Goal: Task Accomplishment & Management: Manage account settings

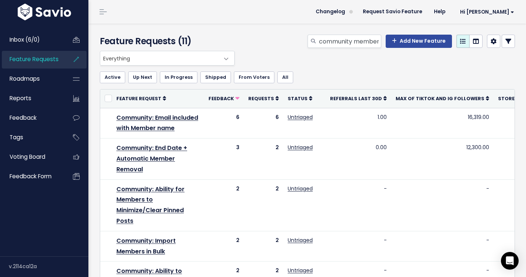
click at [53, 41] on link "Inbox (6/0)" at bounding box center [31, 39] width 59 height 17
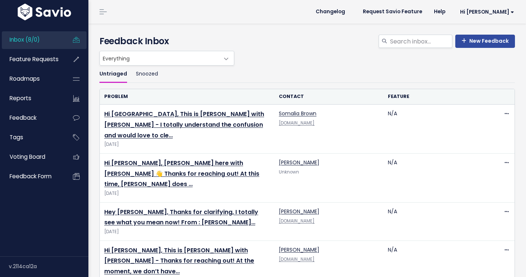
click at [140, 117] on link "Hi Somalia, This is Sidney with Stan - I totally understand the confusion and w…" at bounding box center [184, 125] width 160 height 30
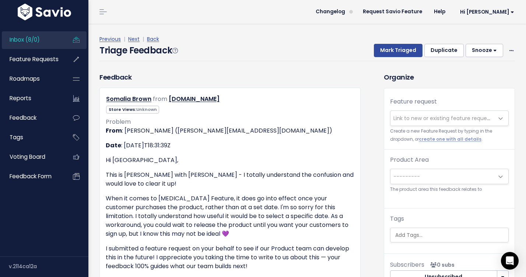
click at [433, 117] on span "Link to new or existing feature request..." at bounding box center [444, 118] width 102 height 7
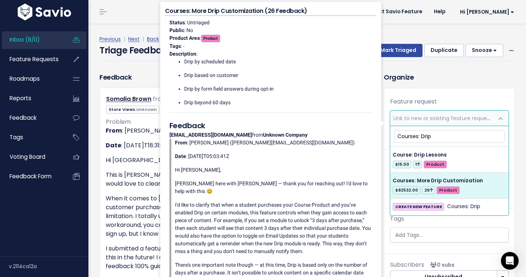
type input "Courses: Drip"
select select "28823"
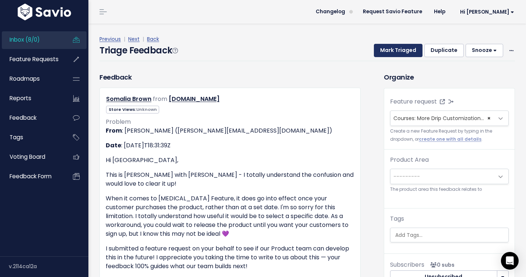
click at [407, 51] on button "Mark Triaged" at bounding box center [398, 50] width 49 height 13
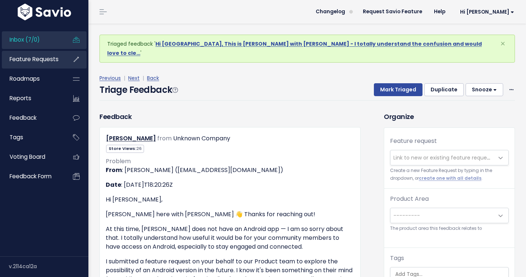
click at [38, 62] on span "Feature Requests" at bounding box center [34, 59] width 49 height 8
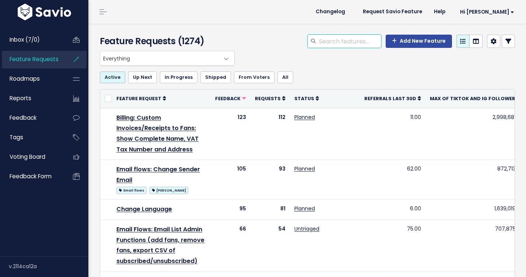
click at [341, 40] on input "search" at bounding box center [349, 41] width 63 height 13
type input "m"
type input "drip"
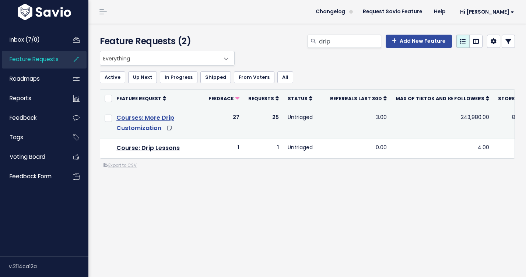
click at [138, 126] on link "Courses: More Drip Customization" at bounding box center [145, 122] width 58 height 19
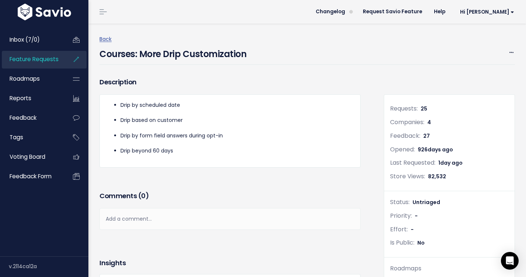
click at [43, 58] on span "Feature Requests" at bounding box center [34, 59] width 49 height 8
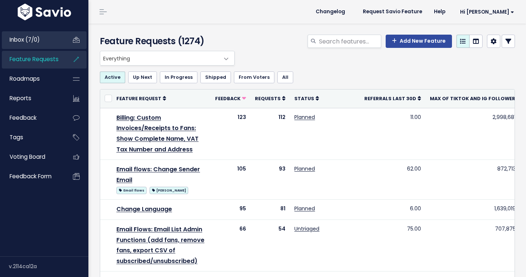
click at [43, 43] on link "Inbox (7/0)" at bounding box center [31, 39] width 59 height 17
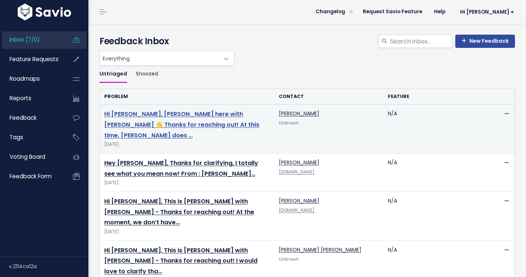
click at [177, 124] on link "Hi Matthew, RachaelMaye here with Stan 👋 Thanks for reaching out! At this time,…" at bounding box center [181, 125] width 155 height 30
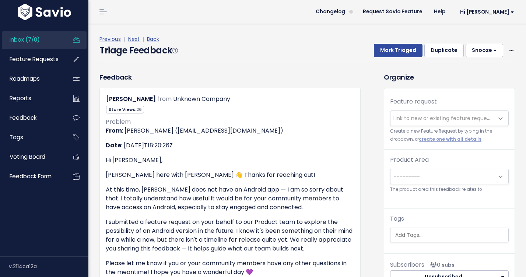
click at [418, 117] on span "Link to new or existing feature request..." at bounding box center [444, 118] width 102 height 7
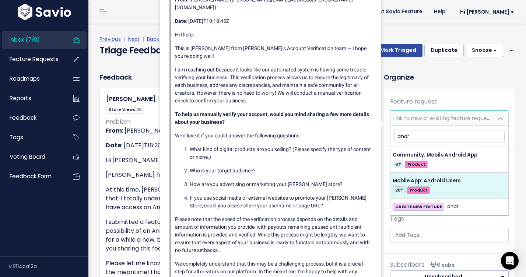
type input "andr"
select select "55523"
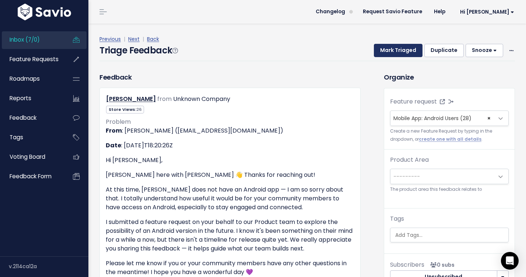
click at [395, 50] on button "Mark Triaged" at bounding box center [398, 50] width 49 height 13
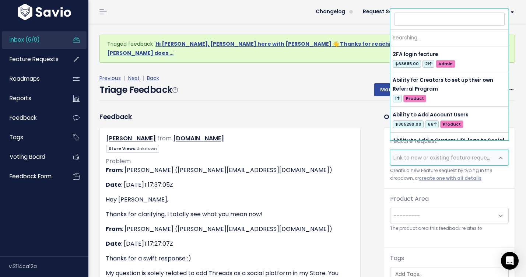
click at [467, 154] on span "Link to new or existing feature request..." at bounding box center [444, 157] width 102 height 7
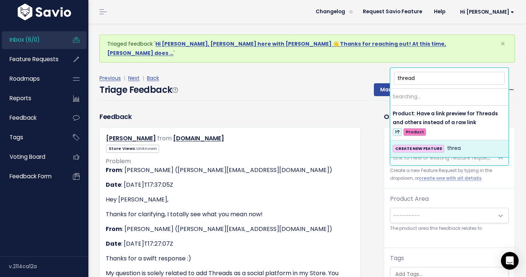
type input "threads"
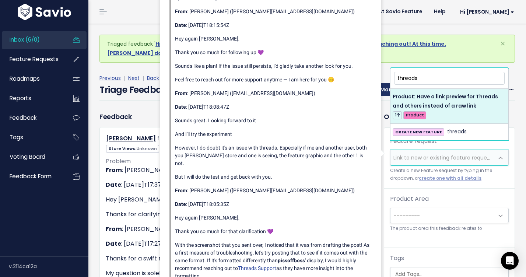
drag, startPoint x: 431, startPoint y: 78, endPoint x: 386, endPoint y: 74, distance: 45.1
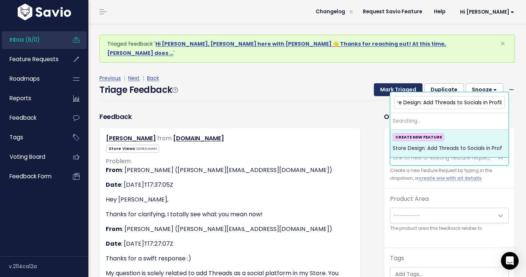
scroll to position [0, 13]
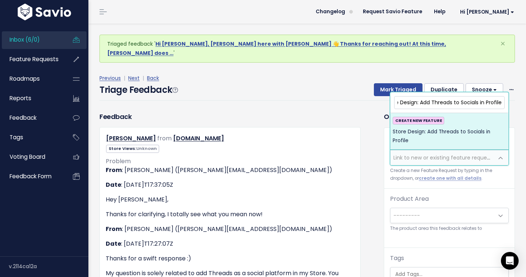
type input "Store Design: Add Threads to Socials in Profile"
click at [476, 121] on div "CREATE NEW FEATURE Store Design: Add Threads to Socials in Profile" at bounding box center [449, 131] width 113 height 29
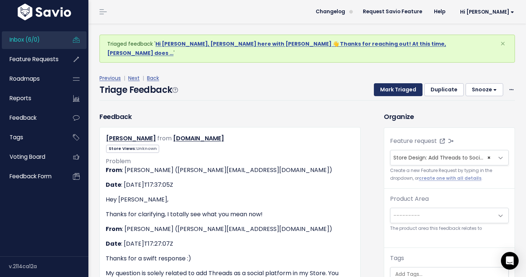
click at [411, 83] on button "Mark Triaged" at bounding box center [398, 89] width 49 height 13
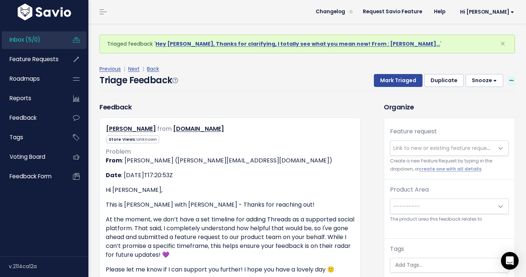
click at [514, 78] on span at bounding box center [511, 80] width 7 height 9
click at [482, 116] on link "Delete" at bounding box center [482, 115] width 53 height 14
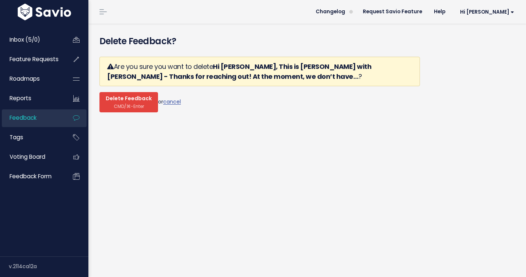
click at [140, 104] on span "CMD/⌘-Enter" at bounding box center [129, 106] width 30 height 6
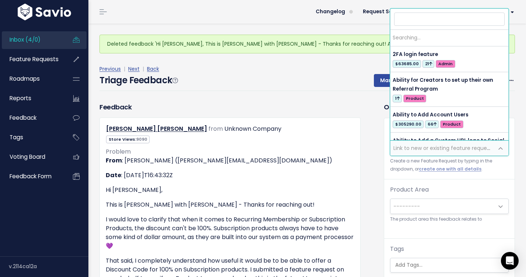
click at [406, 148] on span "Link to new or existing feature request..." at bounding box center [444, 147] width 102 height 7
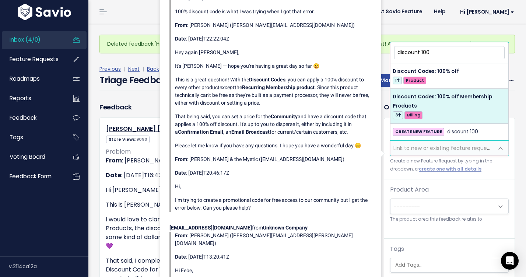
type input "discount 100"
select select "57883"
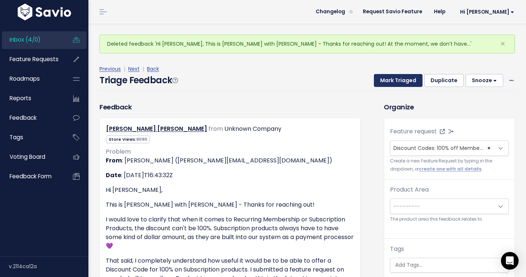
click at [406, 84] on button "Mark Triaged" at bounding box center [398, 80] width 49 height 13
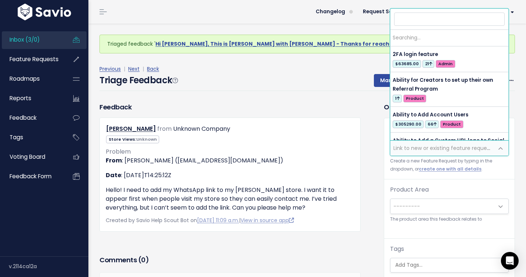
click at [414, 147] on span "Link to new or existing feature request..." at bounding box center [444, 147] width 102 height 7
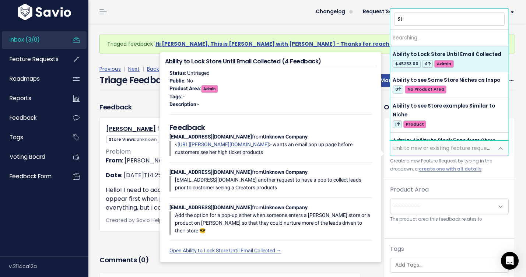
type input "S"
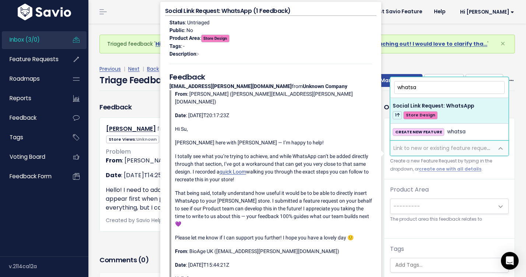
type input "whatsa"
select select "60983"
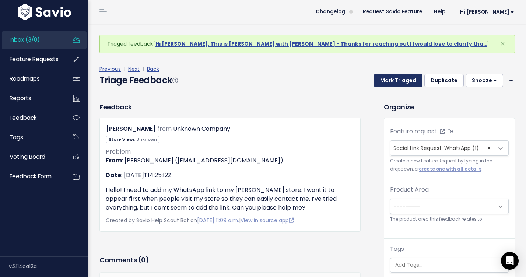
click at [405, 82] on button "Mark Triaged" at bounding box center [398, 80] width 49 height 13
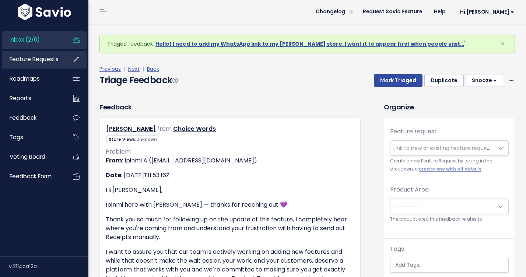
click at [42, 58] on span "Feature Requests" at bounding box center [34, 59] width 49 height 8
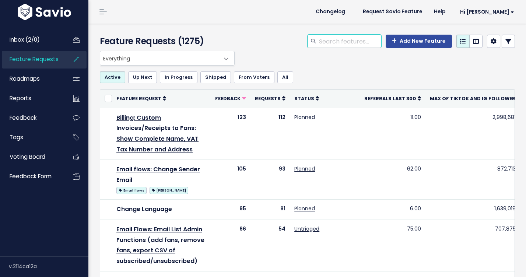
click at [360, 39] on input "search" at bounding box center [349, 41] width 63 height 13
type input "threads"
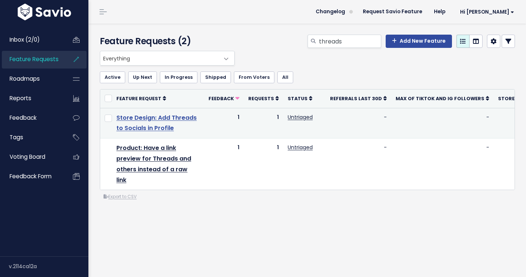
click at [158, 121] on link "Store Design: Add Threads to Socials in Profile" at bounding box center [156, 122] width 80 height 19
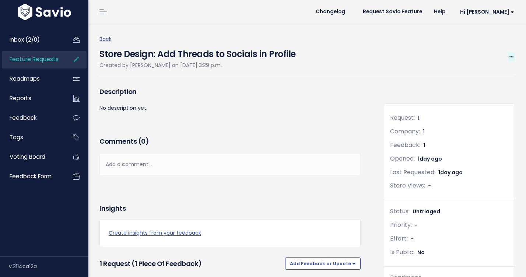
click at [512, 54] on span at bounding box center [511, 56] width 7 height 9
click at [482, 80] on link "Edit" at bounding box center [486, 77] width 55 height 14
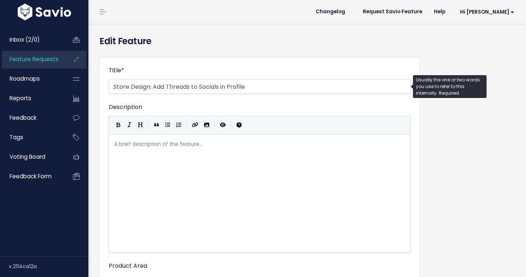
select select
click at [203, 87] on input "Store Design: Add Threads to Socials in Profile" at bounding box center [260, 86] width 302 height 15
drag, startPoint x: 151, startPoint y: 85, endPoint x: 113, endPoint y: 85, distance: 37.6
click at [113, 85] on input "Store Design: Add Threads to Socials in Profile" at bounding box center [260, 86] width 302 height 15
drag, startPoint x: 274, startPoint y: 85, endPoint x: 211, endPoint y: 85, distance: 62.6
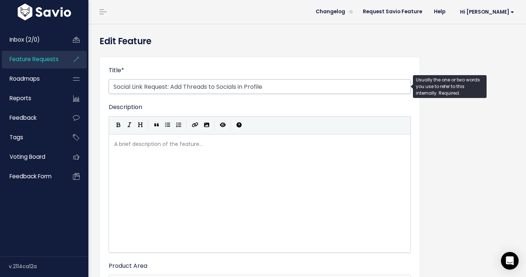
click at [211, 85] on input "Social Link Request: Add Threads to Socials in Profile" at bounding box center [260, 86] width 302 height 15
click at [181, 86] on input "Social Link Request: Add Threads" at bounding box center [260, 86] width 302 height 15
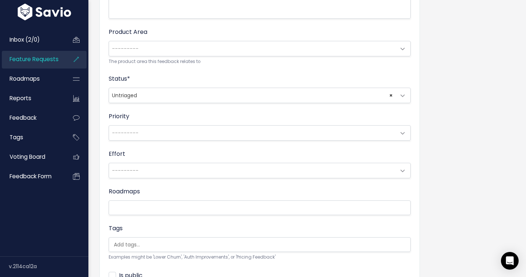
scroll to position [249, 0]
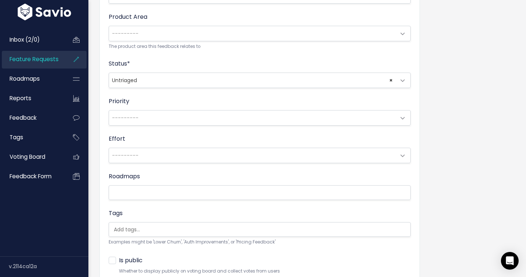
type input "Social Link Request: Threads"
click at [136, 34] on span "---------" at bounding box center [125, 33] width 27 height 7
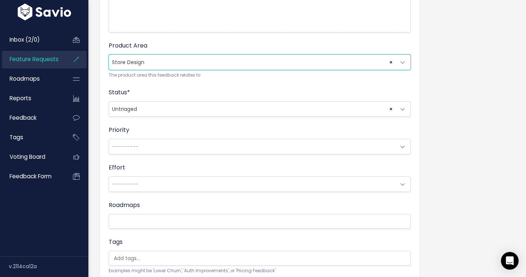
scroll to position [152, 0]
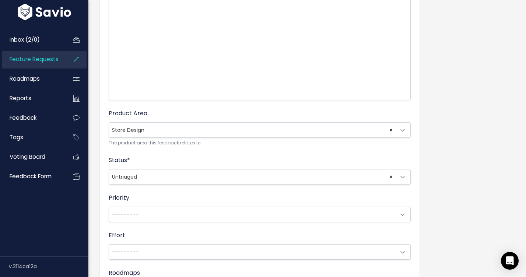
click at [152, 128] on span "× Store Design" at bounding box center [252, 130] width 287 height 15
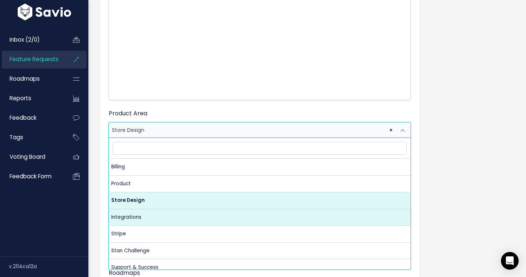
scroll to position [23, 0]
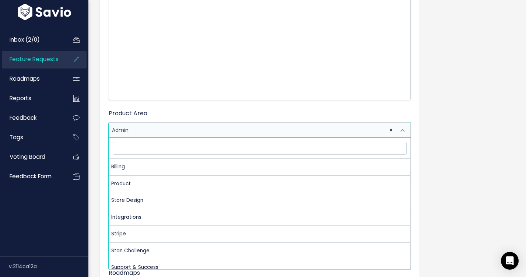
click at [187, 128] on span "× Admin" at bounding box center [252, 130] width 287 height 15
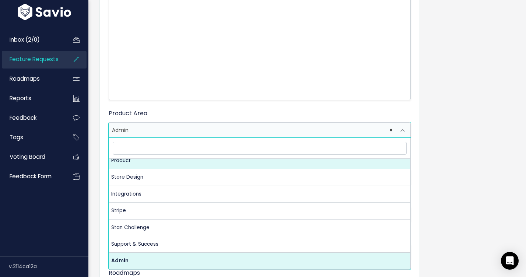
select select "MAIN:PRODUCT"
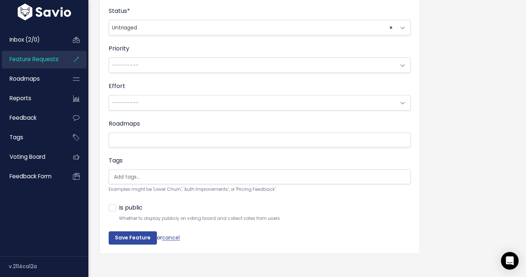
scroll to position [307, 0]
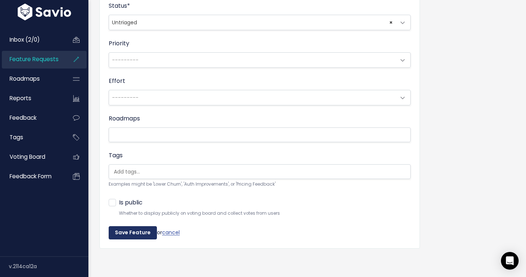
click at [143, 236] on input "Save Feature" at bounding box center [133, 232] width 48 height 13
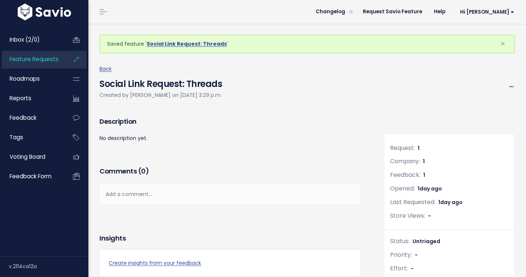
click at [62, 60] on li "Feature Requests" at bounding box center [44, 60] width 85 height 18
click at [27, 44] on link "Inbox (2/0)" at bounding box center [31, 39] width 59 height 17
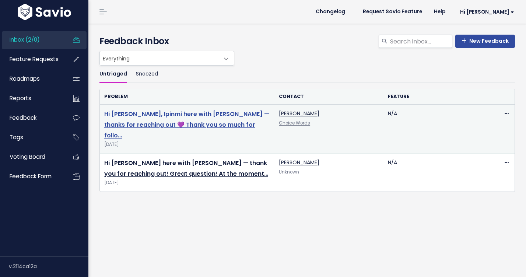
click at [200, 111] on link "Hi [PERSON_NAME], Ipinmi here with [PERSON_NAME] — thanks for reaching out 💜 Th…" at bounding box center [186, 125] width 165 height 30
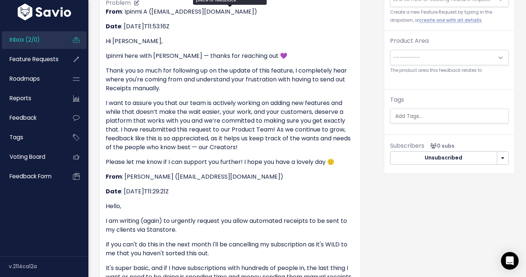
scroll to position [68, 0]
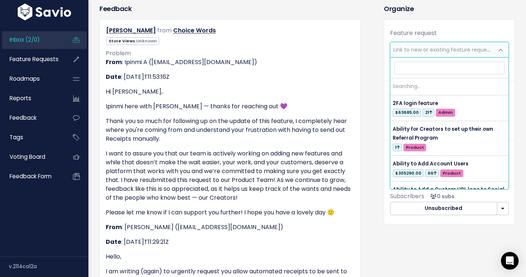
click at [400, 52] on span "Link to new or existing feature request..." at bounding box center [444, 49] width 102 height 7
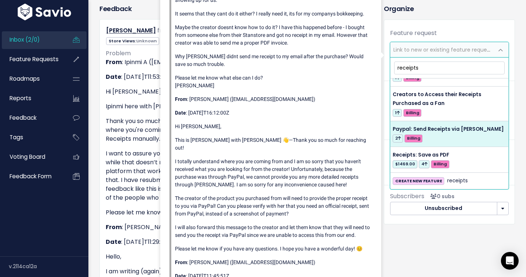
scroll to position [0, 0]
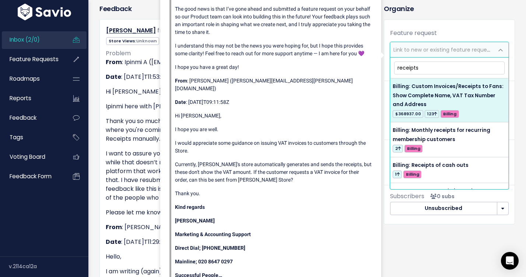
type input "receipts"
select select "34043"
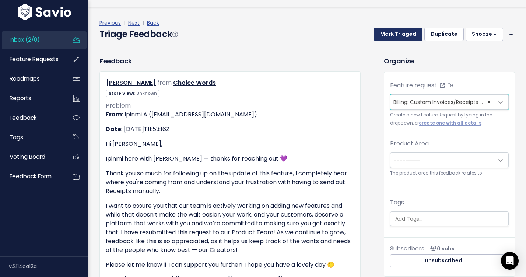
scroll to position [8, 0]
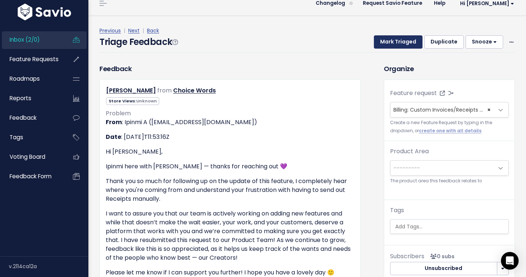
click at [410, 41] on button "Mark Triaged" at bounding box center [398, 41] width 49 height 13
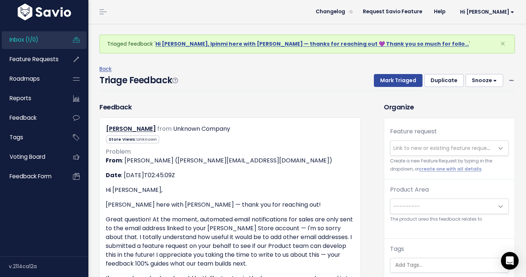
click at [437, 145] on span "Link to new or existing feature request..." at bounding box center [444, 147] width 102 height 7
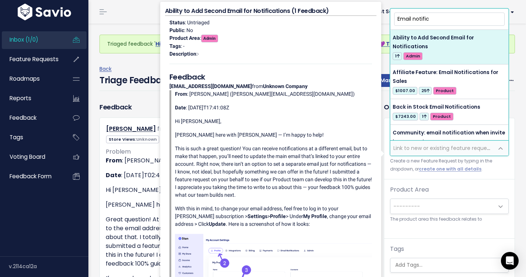
type input "Email notific"
select select "58509"
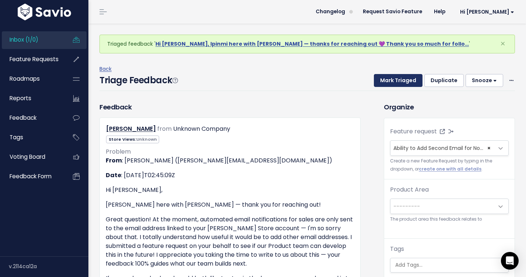
click at [405, 79] on button "Mark Triaged" at bounding box center [398, 80] width 49 height 13
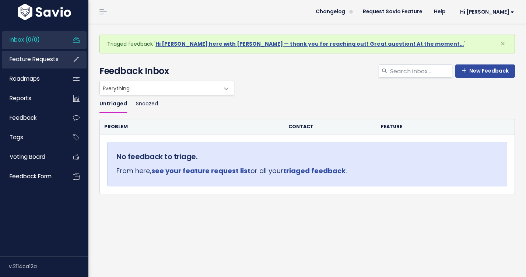
click at [37, 62] on span "Feature Requests" at bounding box center [34, 59] width 49 height 8
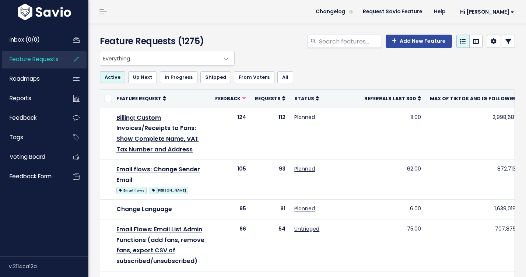
click at [506, 41] on icon at bounding box center [508, 41] width 6 height 6
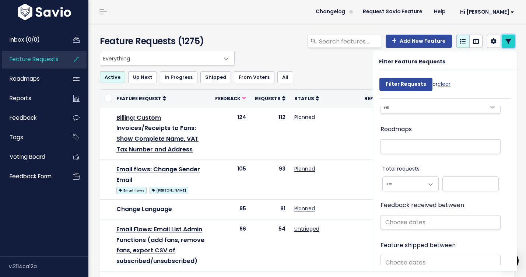
scroll to position [373, 0]
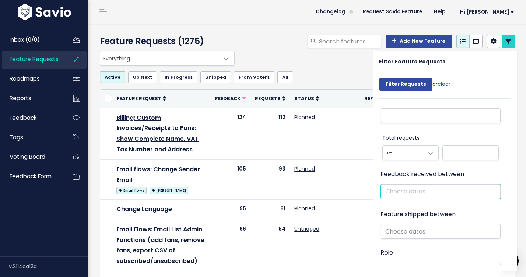
click at [408, 192] on input "text" at bounding box center [440, 191] width 120 height 15
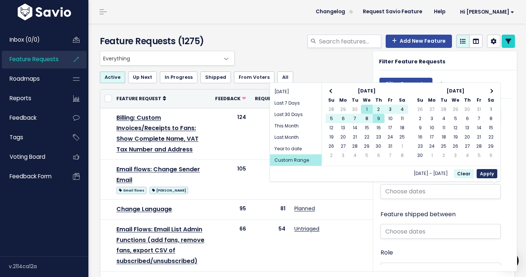
click at [490, 175] on button "Apply" at bounding box center [487, 173] width 21 height 9
type input "[DATE] - [DATE]"
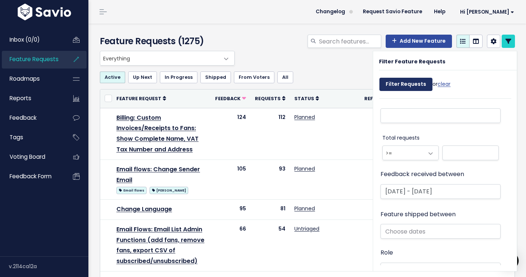
click at [416, 88] on input "Filter Requests" at bounding box center [405, 84] width 53 height 13
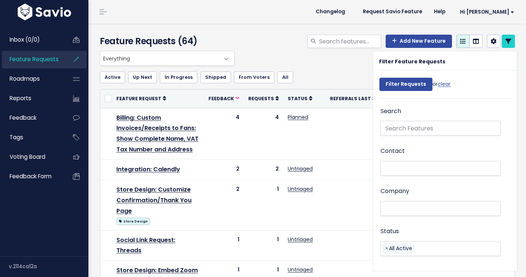
select select
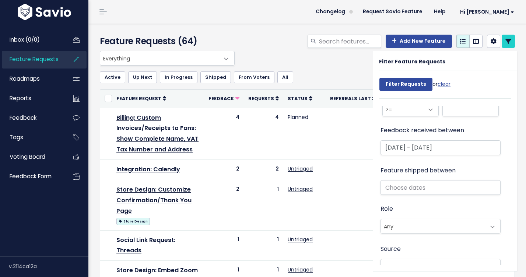
click at [305, 49] on div "Add New Feature" at bounding box center [378, 43] width 284 height 16
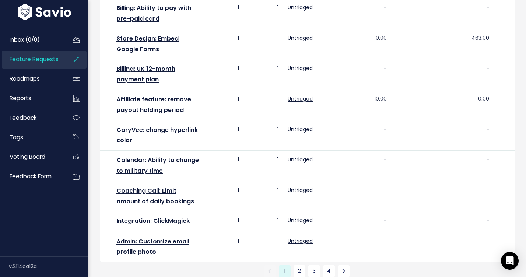
scroll to position [488, 0]
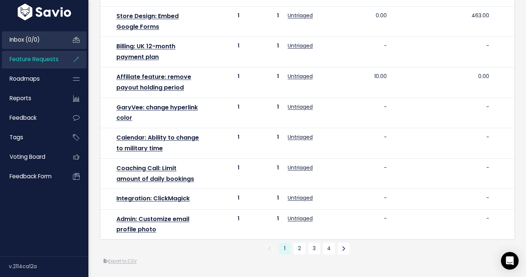
click at [48, 37] on link "Inbox (0/0)" at bounding box center [31, 39] width 59 height 17
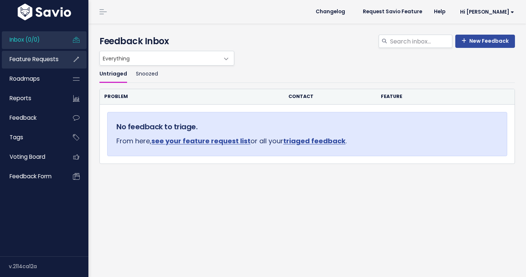
click at [53, 59] on span "Feature Requests" at bounding box center [34, 59] width 49 height 8
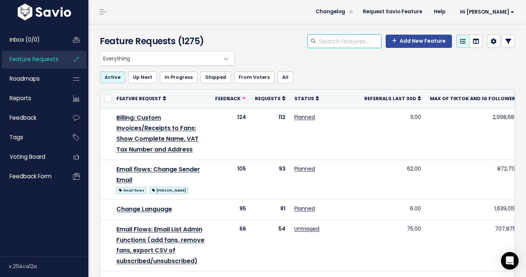
click at [323, 42] on input "search" at bounding box center [349, 41] width 63 height 13
type input "social link"
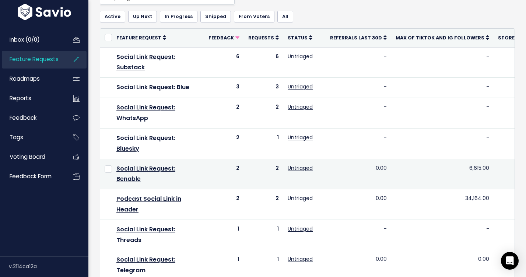
scroll to position [8, 0]
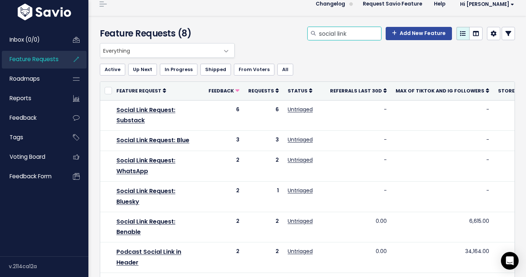
drag, startPoint x: 355, startPoint y: 32, endPoint x: 306, endPoint y: 28, distance: 49.5
click at [306, 29] on div "social link Add New Feature" at bounding box center [378, 35] width 284 height 16
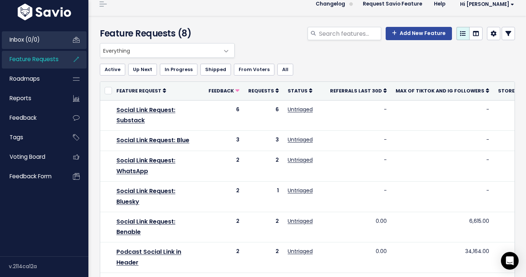
click at [51, 40] on link "Inbox (0/0)" at bounding box center [31, 39] width 59 height 17
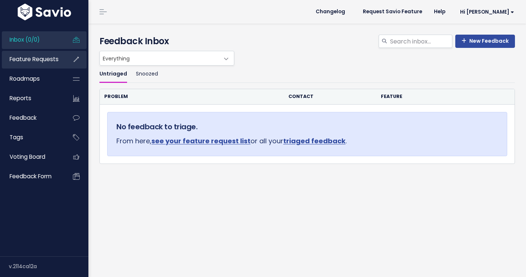
click at [60, 63] on link "Feature Requests" at bounding box center [31, 59] width 59 height 17
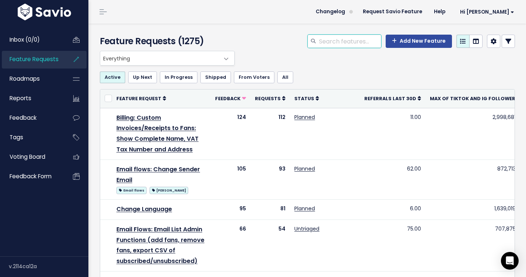
click at [368, 47] on input "search" at bounding box center [349, 41] width 63 height 13
type input "funnel"
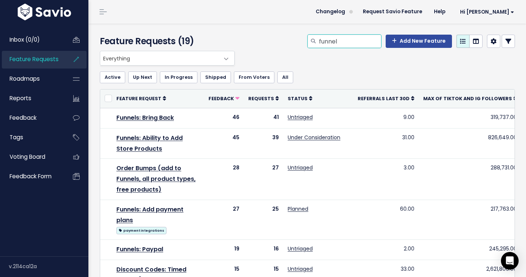
drag, startPoint x: 349, startPoint y: 43, endPoint x: 299, endPoint y: 37, distance: 49.7
click at [300, 37] on div "funnel Add New Feature" at bounding box center [378, 43] width 284 height 16
type input "order bump"
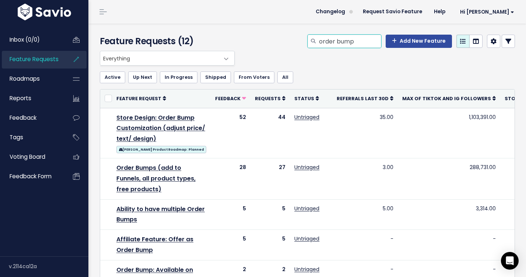
drag, startPoint x: 365, startPoint y: 40, endPoint x: 305, endPoint y: 31, distance: 61.4
click at [305, 31] on div "Feature Requests (12) order bump Add New Feature" at bounding box center [305, 37] width 435 height 27
click at [51, 57] on span "Feature Requests" at bounding box center [34, 59] width 49 height 8
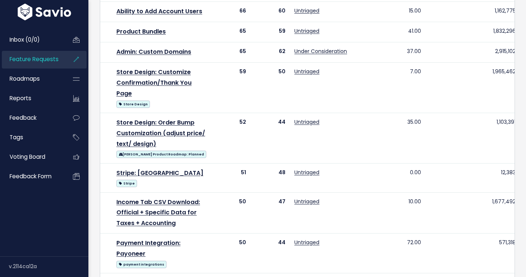
scroll to position [563, 0]
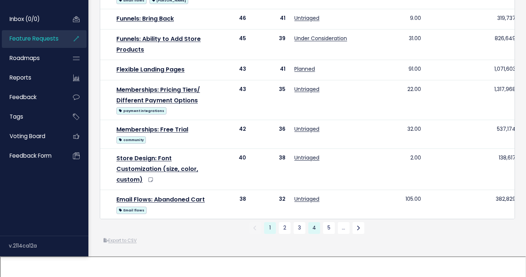
click at [316, 234] on link "4" at bounding box center [314, 228] width 12 height 12
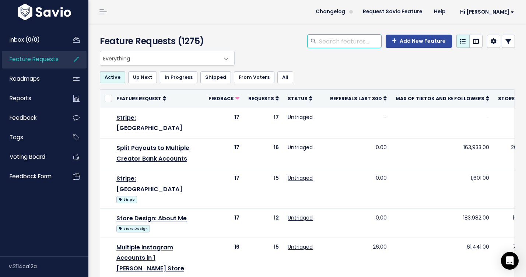
click at [337, 42] on input "search" at bounding box center [349, 41] width 63 height 13
type input "fan"
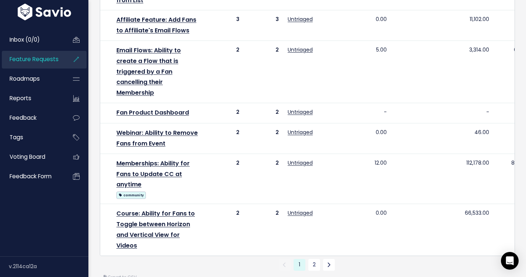
scroll to position [651, 0]
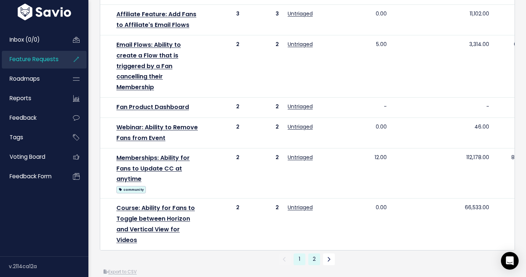
click at [316, 253] on link "2" at bounding box center [314, 259] width 12 height 12
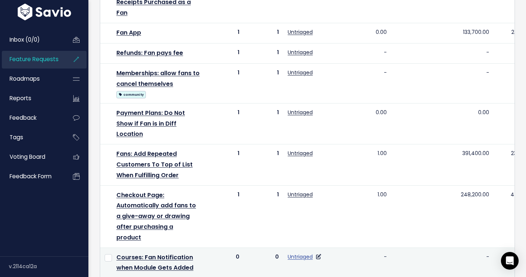
scroll to position [379, 0]
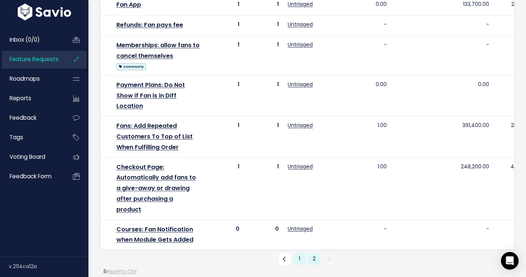
click at [302, 253] on link "1" at bounding box center [300, 259] width 12 height 12
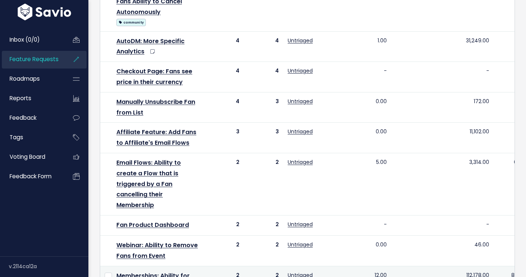
scroll to position [651, 0]
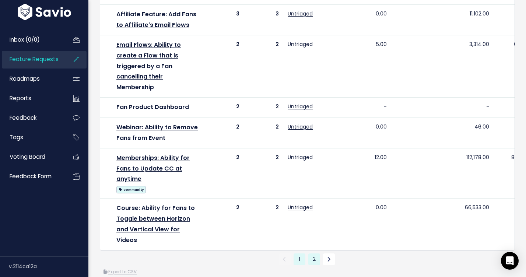
click at [310, 253] on link "2" at bounding box center [314, 259] width 12 height 12
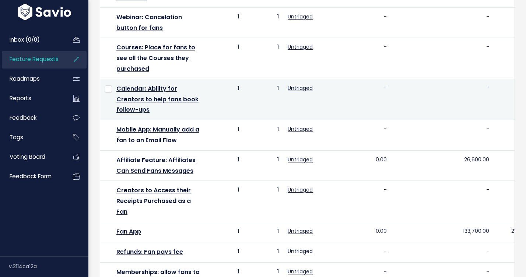
scroll to position [180, 0]
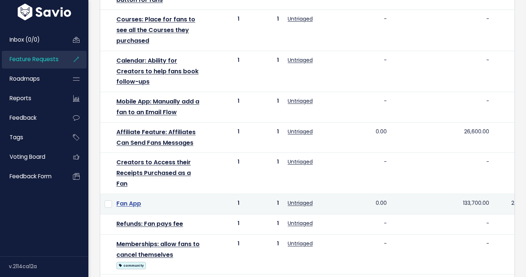
click at [131, 203] on link "Fan App" at bounding box center [128, 203] width 25 height 8
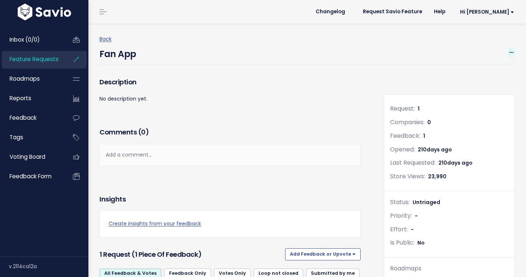
click at [511, 52] on icon at bounding box center [511, 52] width 4 height 5
click at [485, 88] on link "Merge" at bounding box center [486, 87] width 55 height 14
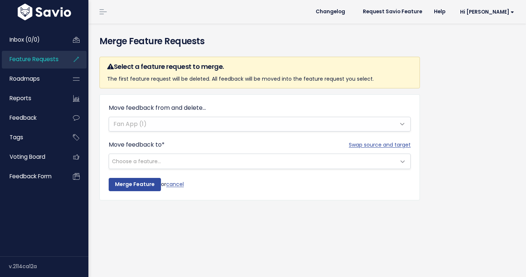
click at [235, 168] on span "Choose a feature..." at bounding box center [252, 161] width 287 height 15
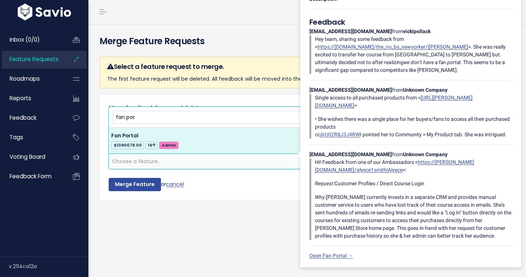
type input "fan por"
select select "31802"
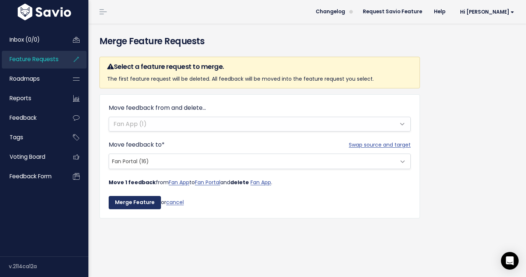
click at [135, 202] on input "Merge Feature" at bounding box center [135, 202] width 52 height 13
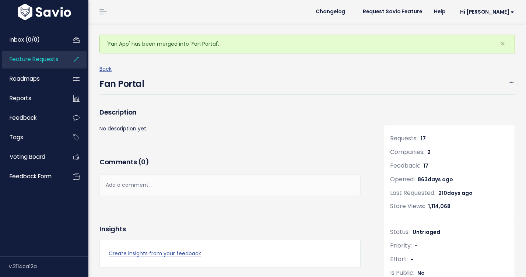
click at [53, 64] on link "Feature Requests" at bounding box center [31, 59] width 59 height 17
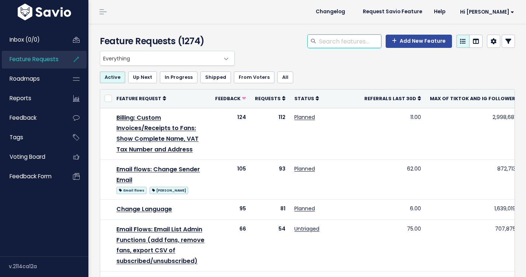
click at [335, 36] on input "search" at bounding box center [349, 41] width 63 height 13
type input "fan portal"
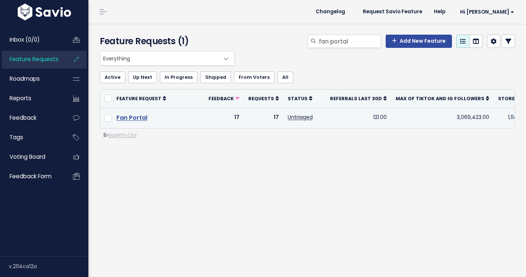
click at [135, 118] on link "Fan Portal" at bounding box center [131, 117] width 31 height 8
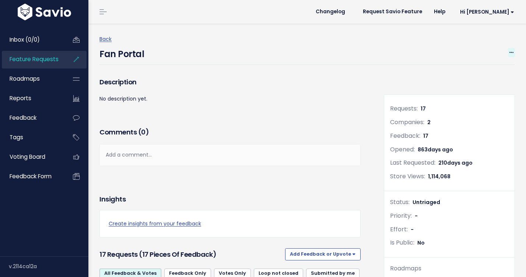
click at [512, 51] on icon at bounding box center [511, 52] width 4 height 5
click at [484, 71] on link "Edit" at bounding box center [486, 73] width 55 height 14
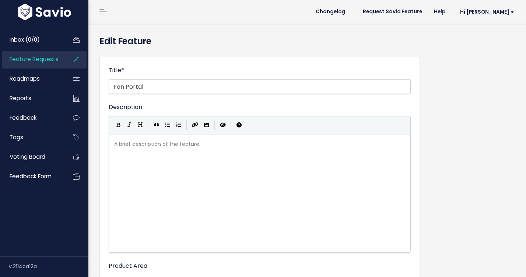
select select
click at [296, 90] on input "Fan Portal" at bounding box center [260, 86] width 302 height 15
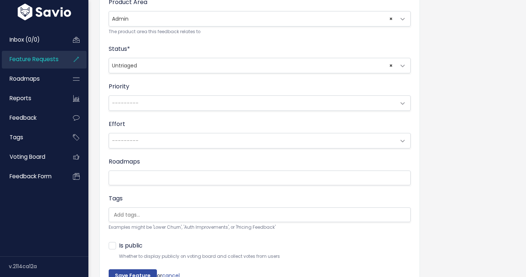
scroll to position [307, 0]
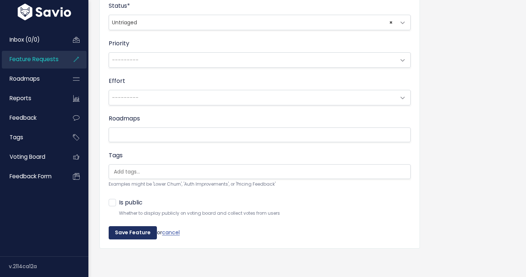
type input "Fan Portal/App"
click at [139, 234] on input "Save Feature" at bounding box center [133, 232] width 48 height 13
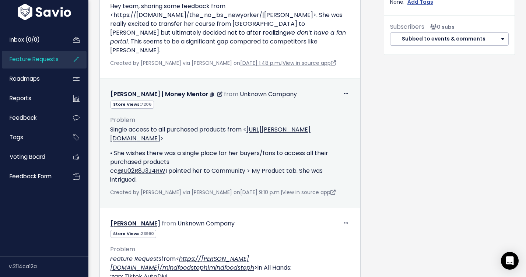
scroll to position [428, 0]
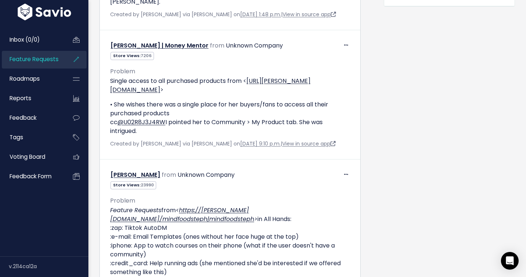
click at [43, 57] on span "Feature Requests" at bounding box center [34, 59] width 49 height 8
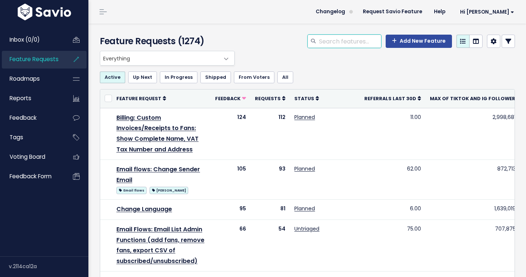
click at [341, 48] on input "search" at bounding box center [349, 41] width 63 height 13
type input "fan"
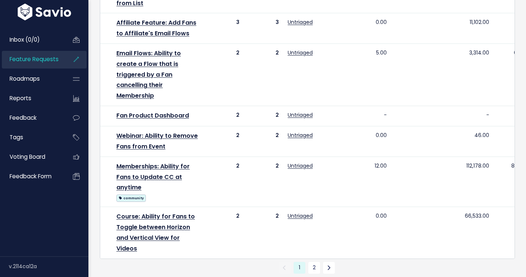
scroll to position [651, 0]
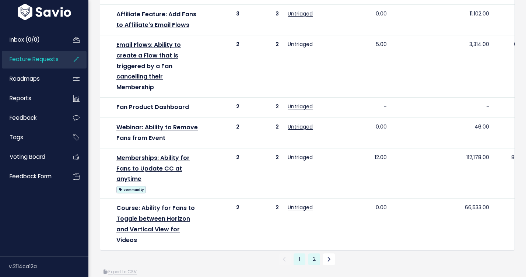
click at [316, 253] on link "2" at bounding box center [314, 259] width 12 height 12
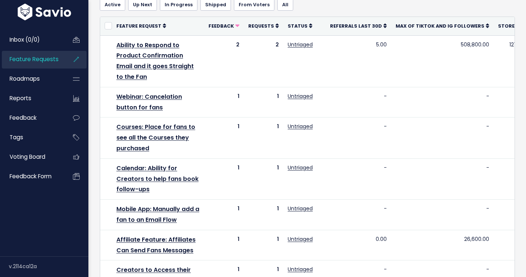
scroll to position [98, 0]
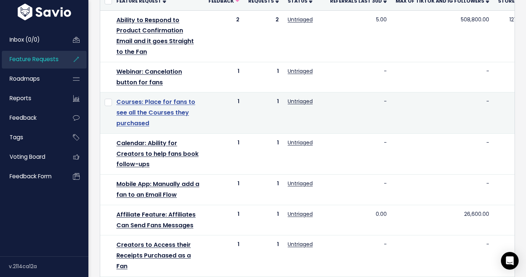
click at [168, 113] on link "Courses: Place for fans to see all the Courses they purchased" at bounding box center [155, 113] width 79 height 30
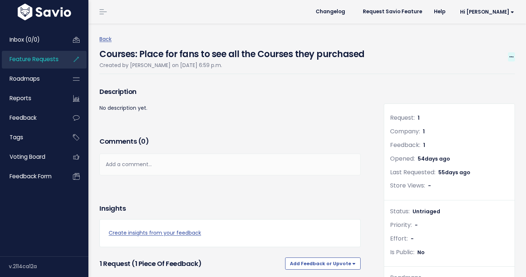
click at [514, 53] on span at bounding box center [511, 56] width 7 height 9
click at [475, 94] on link "Merge" at bounding box center [486, 92] width 55 height 14
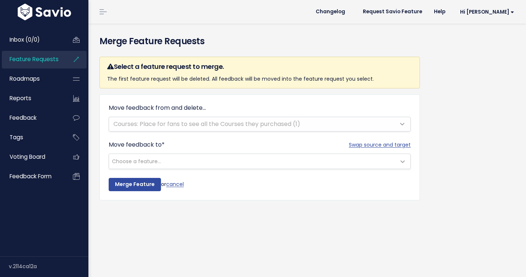
click at [197, 169] on form "Move feedback from and delete... Courses: Place for fans to see all the Courses…" at bounding box center [260, 147] width 302 height 88
click at [194, 166] on span "Choose a feature..." at bounding box center [252, 161] width 287 height 15
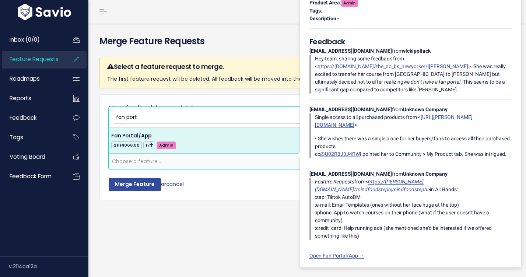
type input "fan port"
select select "31802"
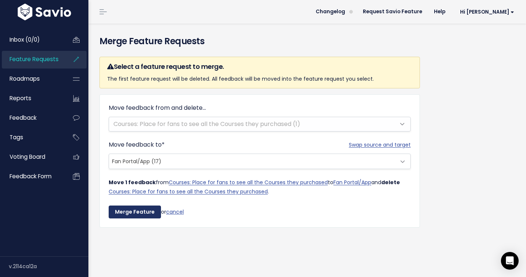
click at [129, 210] on input "Merge Feature" at bounding box center [135, 211] width 52 height 13
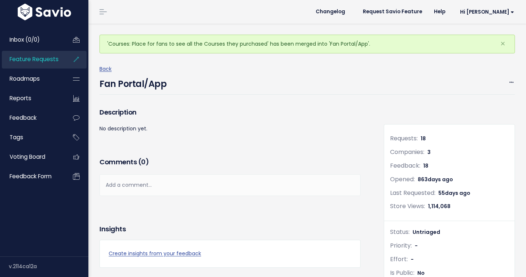
click at [54, 62] on span "Feature Requests" at bounding box center [34, 59] width 49 height 8
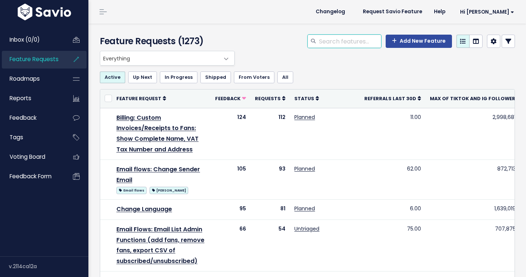
click at [332, 39] on input "search" at bounding box center [349, 41] width 63 height 13
type input "fan"
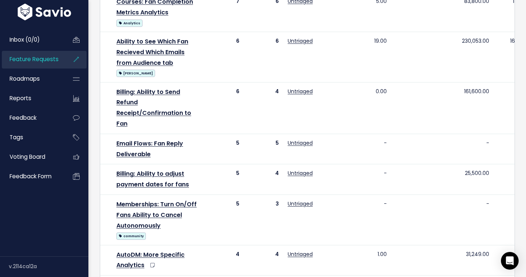
scroll to position [651, 0]
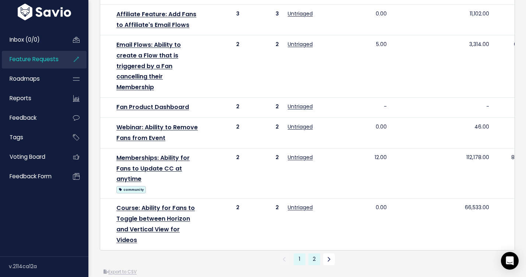
click at [309, 254] on link "2" at bounding box center [314, 259] width 12 height 12
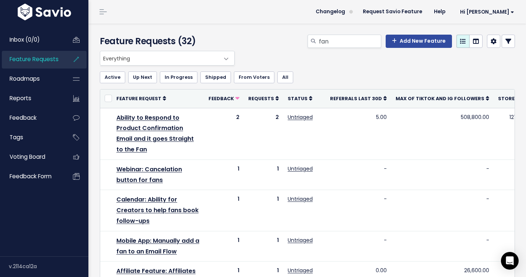
click at [43, 57] on span "Feature Requests" at bounding box center [34, 59] width 49 height 8
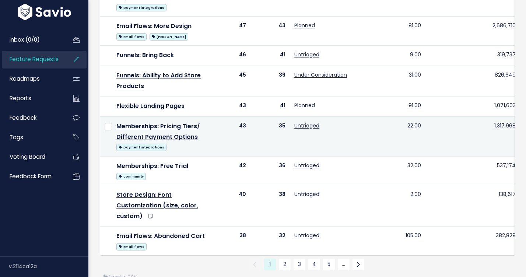
scroll to position [563, 0]
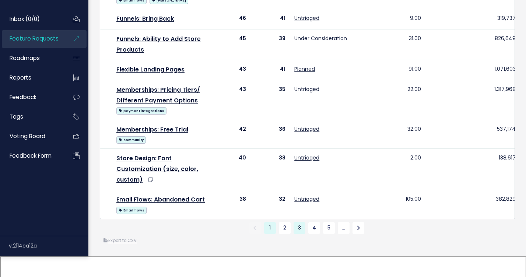
click at [303, 234] on link "3" at bounding box center [300, 228] width 12 height 12
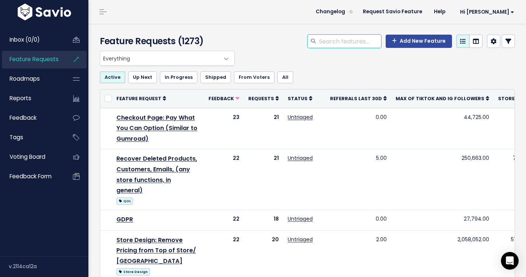
click at [363, 45] on input "search" at bounding box center [349, 41] width 63 height 13
type input "donate"
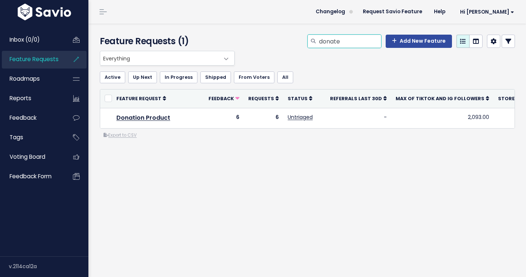
click at [344, 43] on input "donate" at bounding box center [349, 41] width 63 height 13
type input "[PERSON_NAME]"
drag, startPoint x: 353, startPoint y: 40, endPoint x: 294, endPoint y: 34, distance: 59.6
click at [295, 35] on div "[PERSON_NAME] Add New Feature" at bounding box center [378, 43] width 284 height 16
click at [42, 62] on span "Feature Requests" at bounding box center [34, 59] width 49 height 8
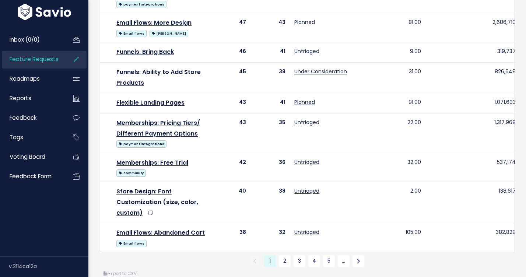
scroll to position [563, 0]
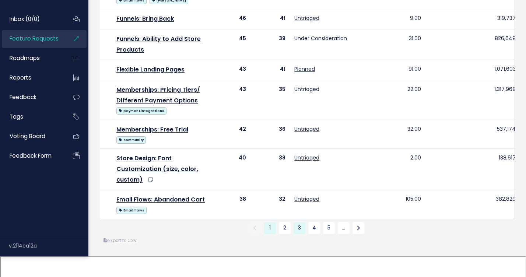
click at [298, 234] on link "3" at bounding box center [300, 228] width 12 height 12
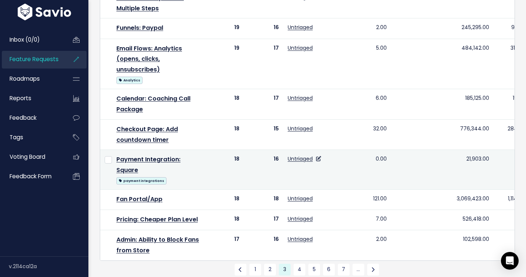
scroll to position [505, 0]
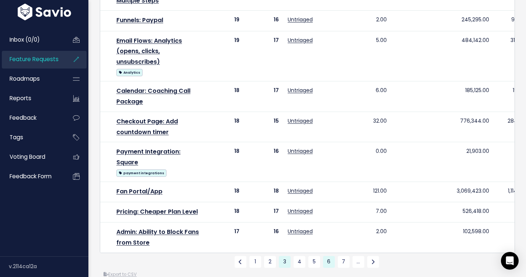
click at [324, 256] on link "6" at bounding box center [329, 262] width 12 height 12
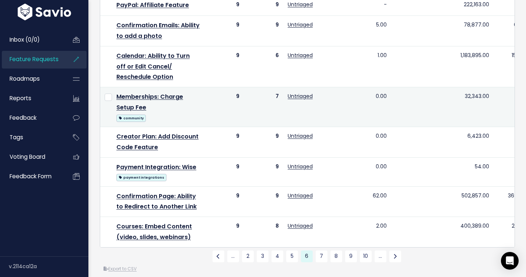
scroll to position [494, 0]
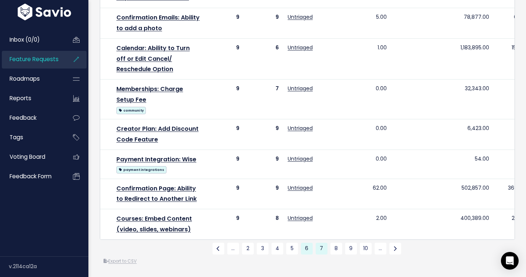
click at [324, 246] on link "7" at bounding box center [322, 249] width 12 height 12
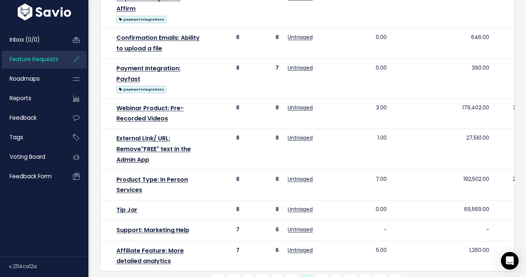
scroll to position [458, 0]
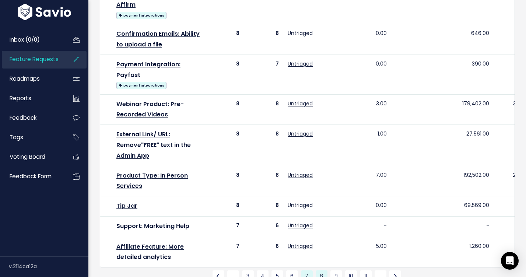
click at [322, 270] on link "8" at bounding box center [322, 276] width 12 height 12
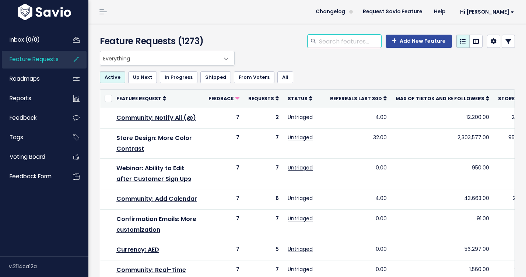
click at [332, 42] on input "search" at bounding box center [349, 41] width 63 height 13
type input "marketing"
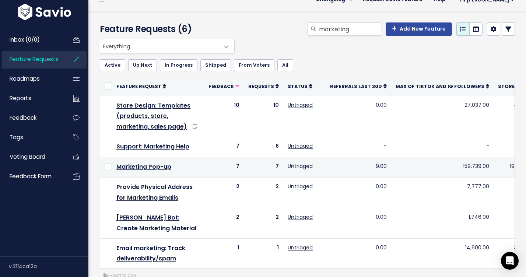
scroll to position [27, 0]
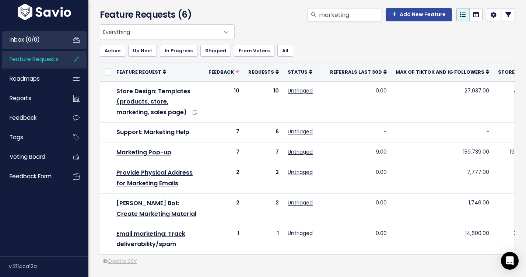
click at [30, 43] on span "Inbox (0/0)" at bounding box center [25, 40] width 30 height 8
